Goal: Information Seeking & Learning: Understand process/instructions

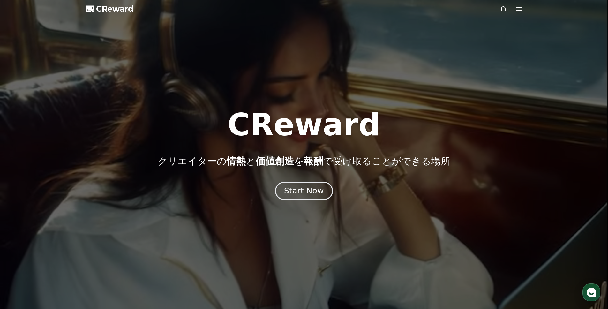
click at [320, 190] on div "Start Now" at bounding box center [304, 190] width 40 height 11
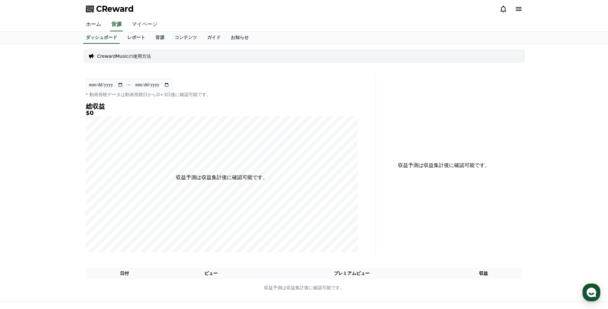
click at [147, 25] on link "マイページ" at bounding box center [145, 24] width 36 height 13
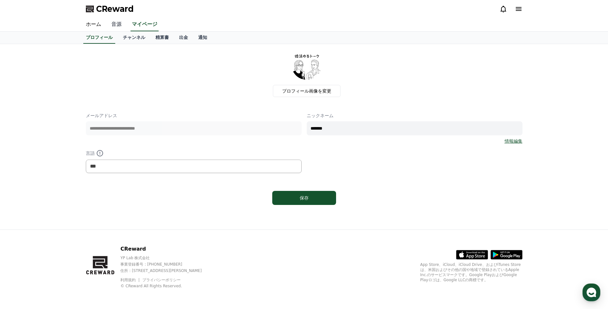
click at [118, 23] on link "音源" at bounding box center [116, 24] width 20 height 13
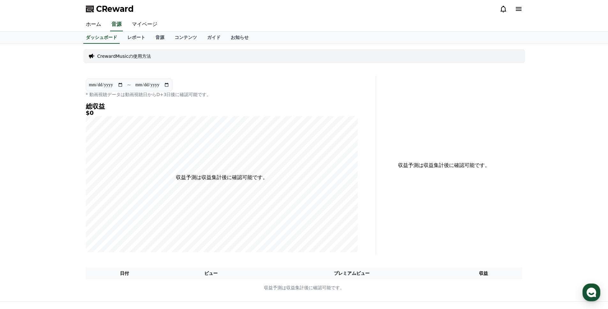
drag, startPoint x: 144, startPoint y: 45, endPoint x: 144, endPoint y: 50, distance: 5.1
click at [144, 49] on div "**********" at bounding box center [304, 172] width 447 height 257
click at [143, 56] on p "CrewardMusicの使用方法" at bounding box center [124, 56] width 54 height 6
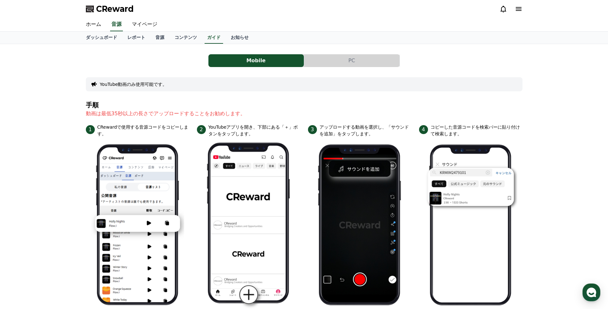
click at [318, 56] on button "PC" at bounding box center [351, 60] width 95 height 13
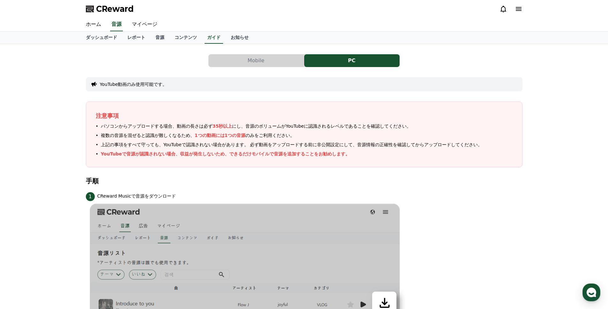
click at [232, 55] on button "Mobile" at bounding box center [255, 60] width 95 height 13
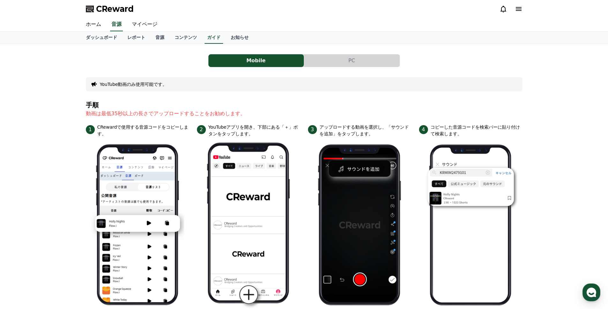
click at [350, 61] on button "PC" at bounding box center [351, 60] width 95 height 13
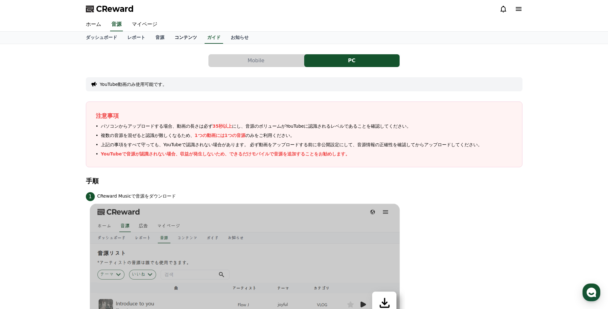
click at [194, 43] on link "コンテンツ" at bounding box center [185, 38] width 33 height 12
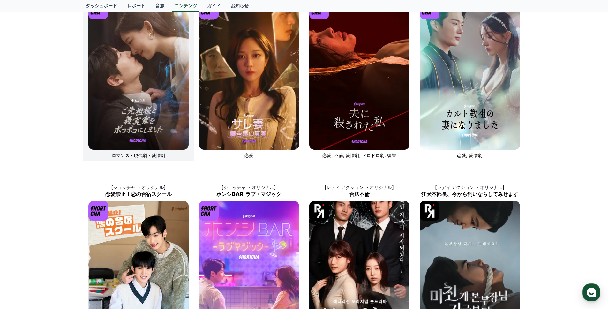
scroll to position [152, 0]
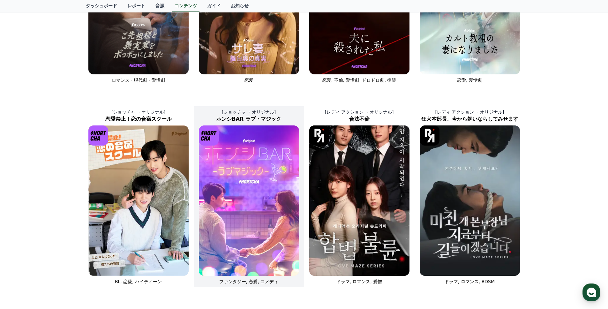
click at [283, 201] on img at bounding box center [249, 200] width 100 height 150
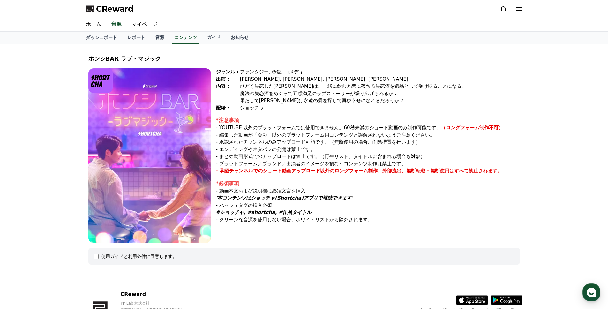
click at [197, 259] on div "使用ガイドと利用条件に同意します。" at bounding box center [303, 256] width 431 height 17
click at [177, 171] on img at bounding box center [149, 155] width 123 height 175
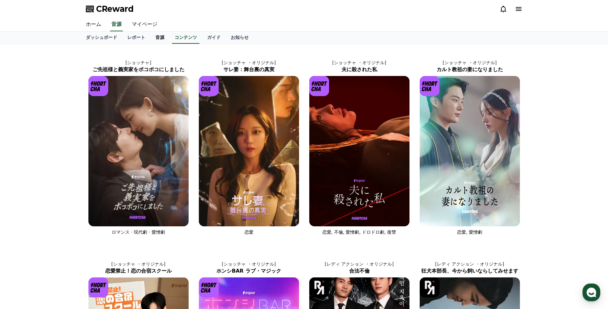
click at [156, 38] on link "音源" at bounding box center [159, 38] width 19 height 12
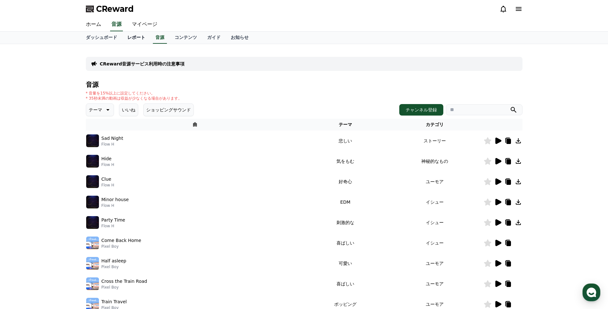
click at [146, 34] on link "レポート" at bounding box center [136, 38] width 28 height 12
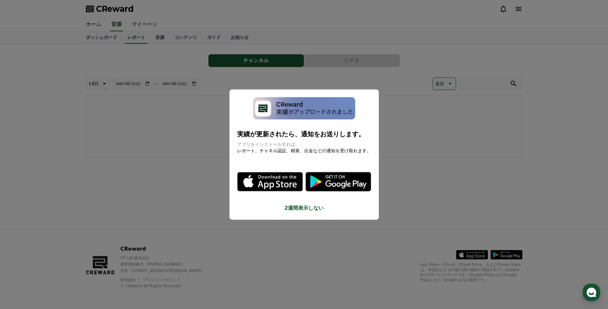
click at [304, 74] on button "close modal" at bounding box center [304, 154] width 608 height 309
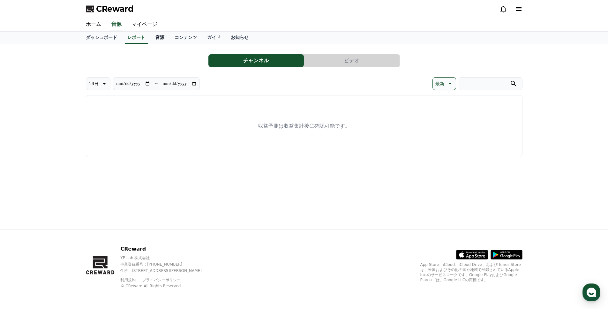
click at [168, 37] on link "音源" at bounding box center [159, 38] width 19 height 12
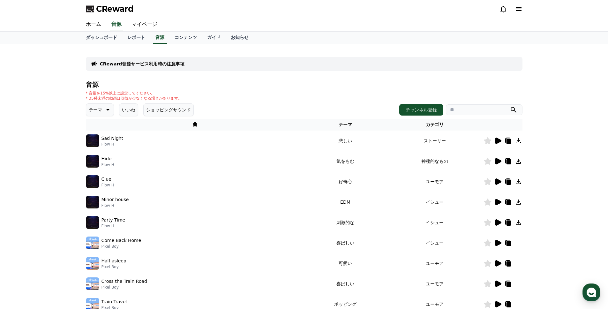
click at [498, 138] on icon at bounding box center [498, 141] width 8 height 8
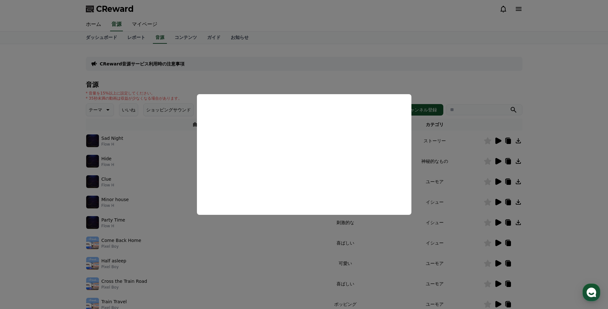
click at [170, 133] on button "close modal" at bounding box center [304, 154] width 608 height 309
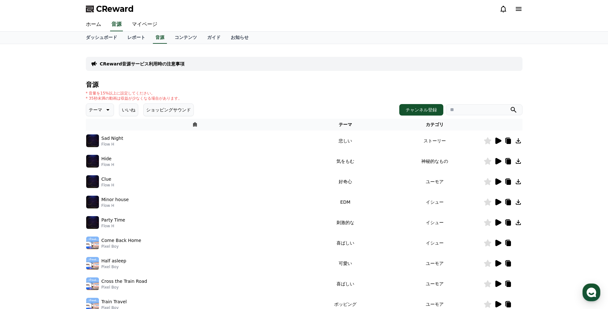
click at [496, 163] on icon at bounding box center [498, 161] width 6 height 6
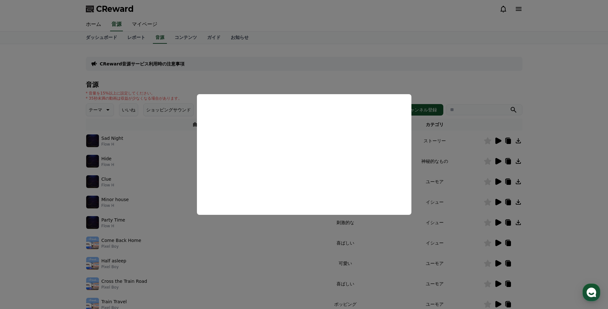
click at [419, 148] on button "close modal" at bounding box center [304, 154] width 608 height 309
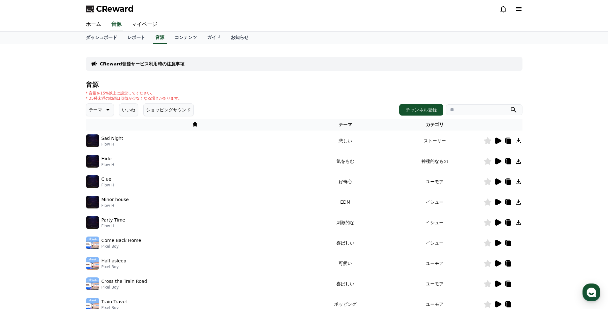
click at [499, 180] on icon at bounding box center [498, 181] width 6 height 6
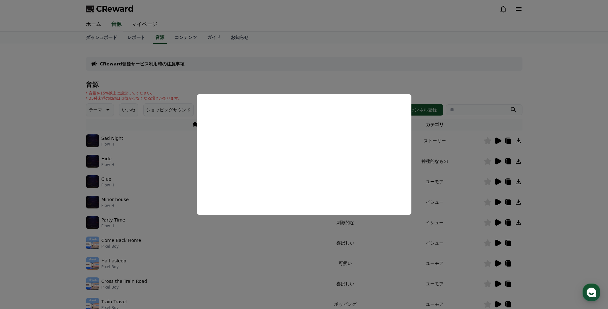
click at [429, 162] on button "close modal" at bounding box center [304, 154] width 608 height 309
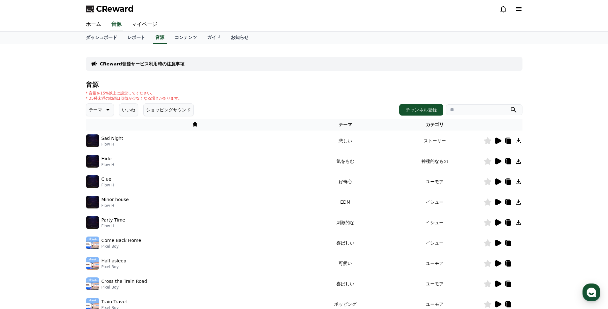
click at [497, 182] on icon at bounding box center [498, 181] width 6 height 6
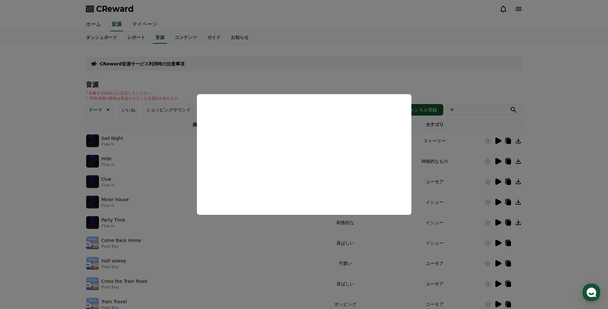
click at [459, 177] on button "close modal" at bounding box center [304, 154] width 608 height 309
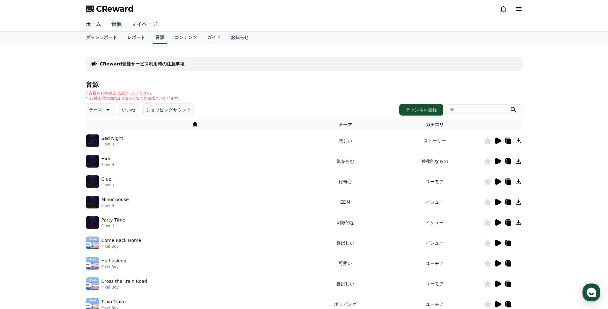
click at [500, 202] on icon at bounding box center [498, 202] width 6 height 6
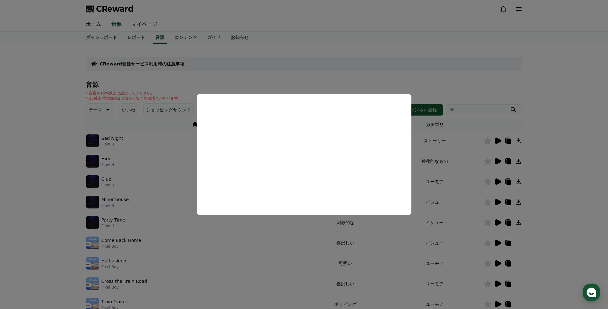
click at [437, 194] on button "close modal" at bounding box center [304, 154] width 608 height 309
click at [437, 194] on td "イシュー" at bounding box center [434, 202] width 97 height 20
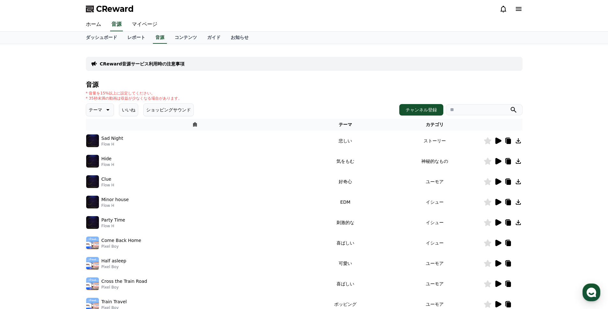
click at [499, 224] on icon at bounding box center [498, 222] width 6 height 6
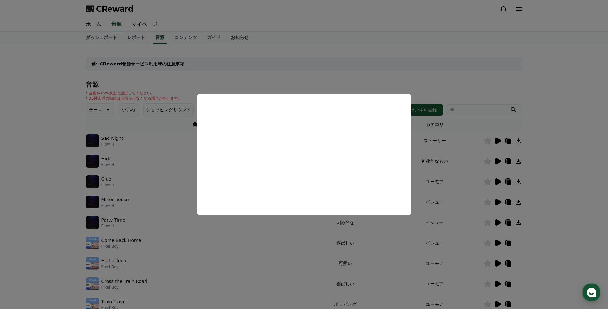
click at [431, 192] on button "close modal" at bounding box center [304, 154] width 608 height 309
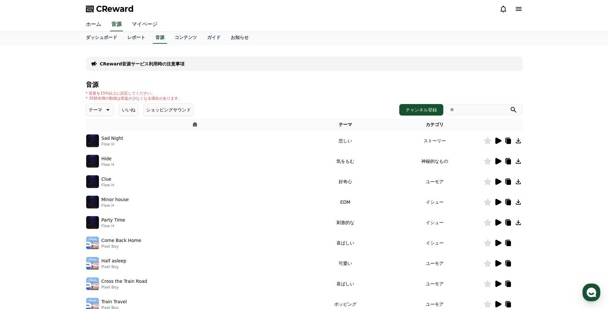
click at [431, 192] on td "イシュー" at bounding box center [434, 202] width 97 height 20
click at [139, 41] on link "レポート" at bounding box center [136, 38] width 28 height 12
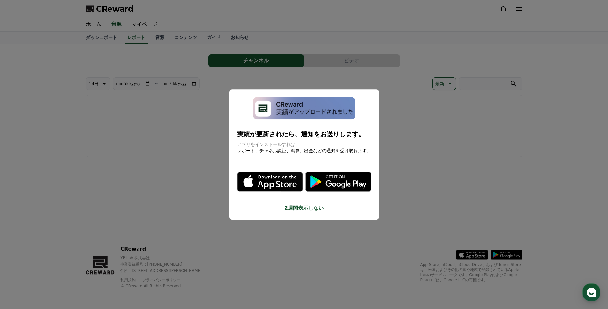
click at [273, 84] on button "close modal" at bounding box center [304, 154] width 608 height 309
